Goal: Task Accomplishment & Management: Use online tool/utility

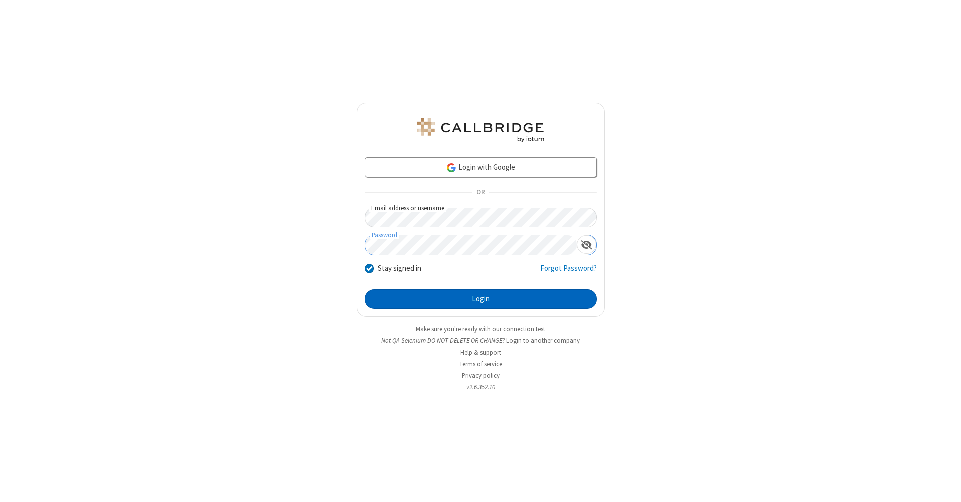
click at [481, 299] on button "Login" at bounding box center [481, 299] width 232 height 20
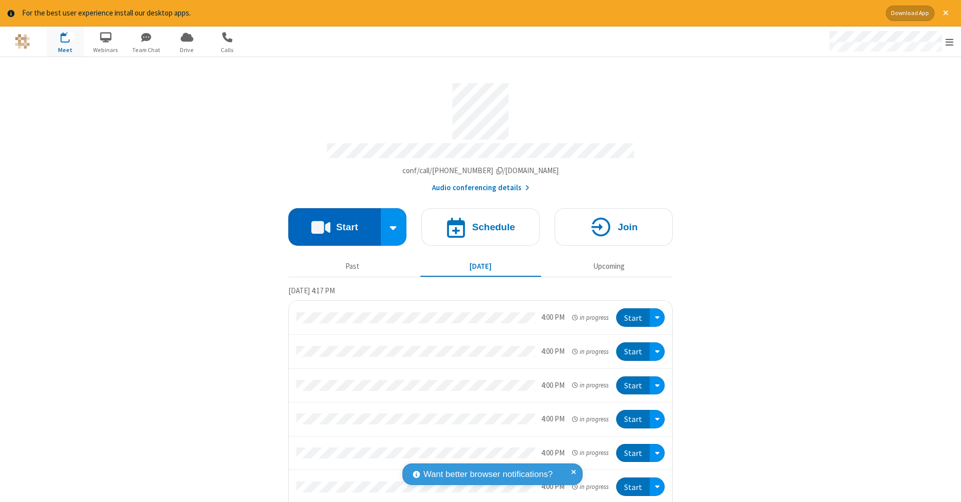
click at [330, 222] on button "Start" at bounding box center [334, 227] width 93 height 38
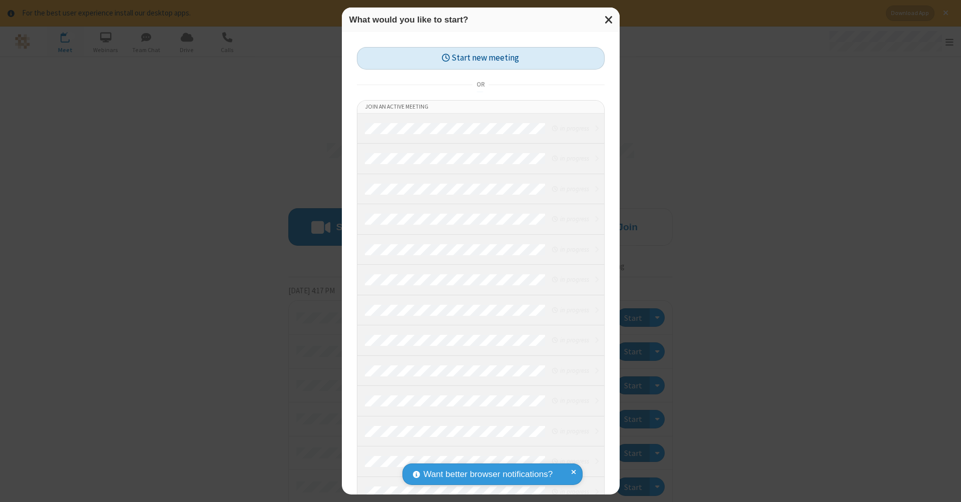
click at [481, 58] on button "Start new meeting" at bounding box center [481, 58] width 248 height 23
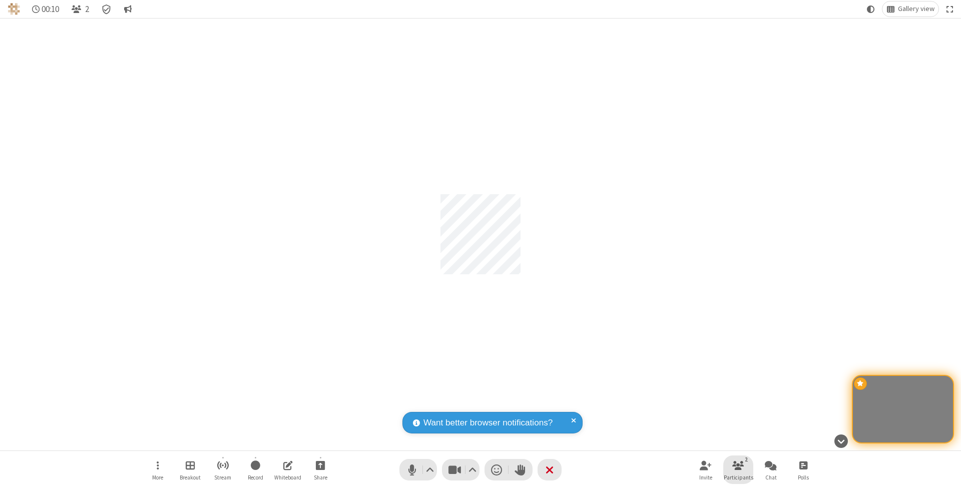
click at [739, 477] on span "Participants" at bounding box center [739, 478] width 30 height 6
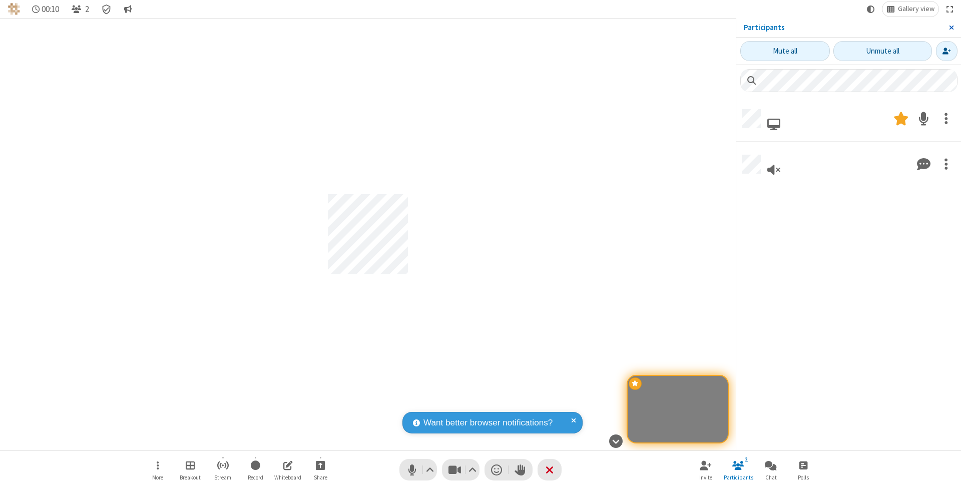
click at [951, 27] on span "Close sidebar" at bounding box center [951, 28] width 5 height 8
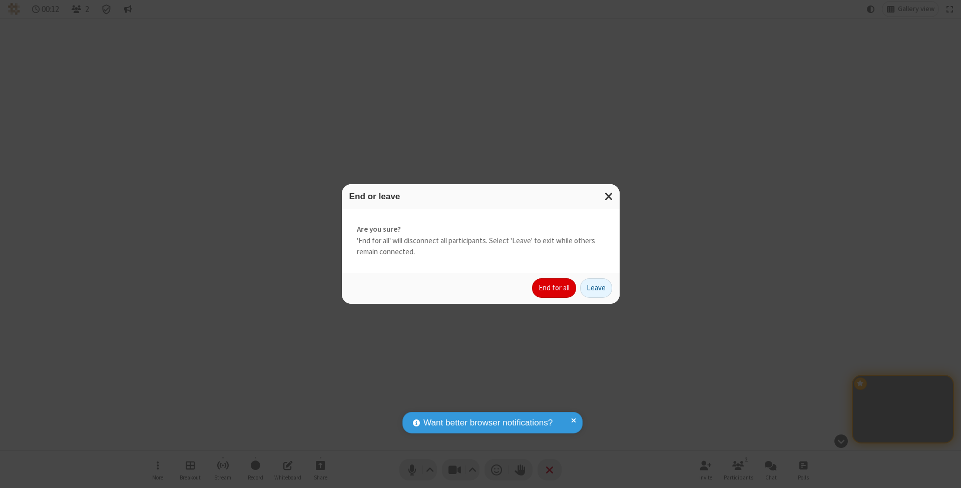
click at [555, 287] on button "End for all" at bounding box center [554, 288] width 44 height 20
